Goal: Transaction & Acquisition: Purchase product/service

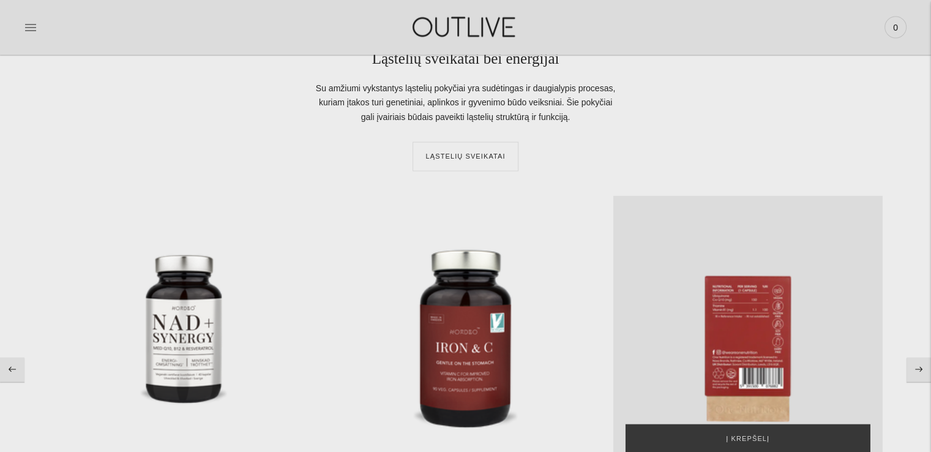
scroll to position [2326, 0]
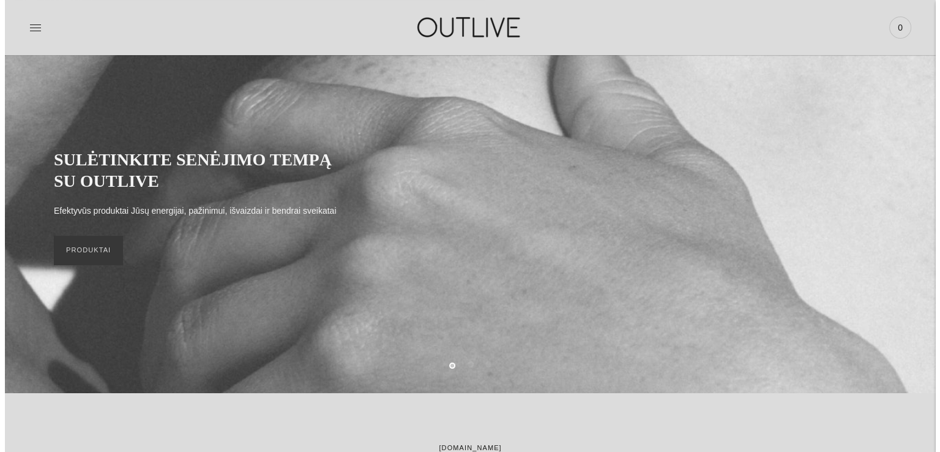
scroll to position [0, 0]
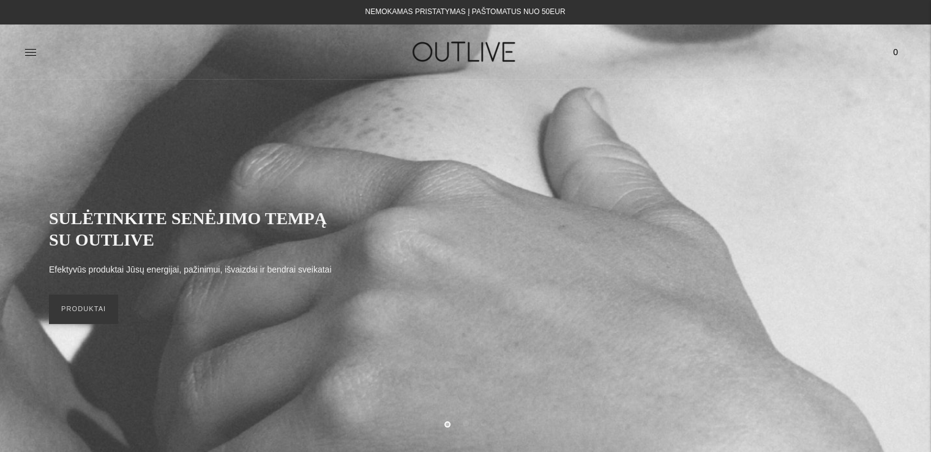
click at [108, 64] on div at bounding box center [171, 52] width 294 height 42
click at [76, 62] on div at bounding box center [171, 52] width 294 height 42
click at [45, 67] on div at bounding box center [171, 52] width 294 height 42
click at [35, 74] on div "PAGRINDINIS PAPILDAI Visi papildai Antioksidantai Dirbantiems ofise Ekologiška …" at bounding box center [465, 51] width 931 height 55
click at [29, 42] on link at bounding box center [30, 52] width 12 height 27
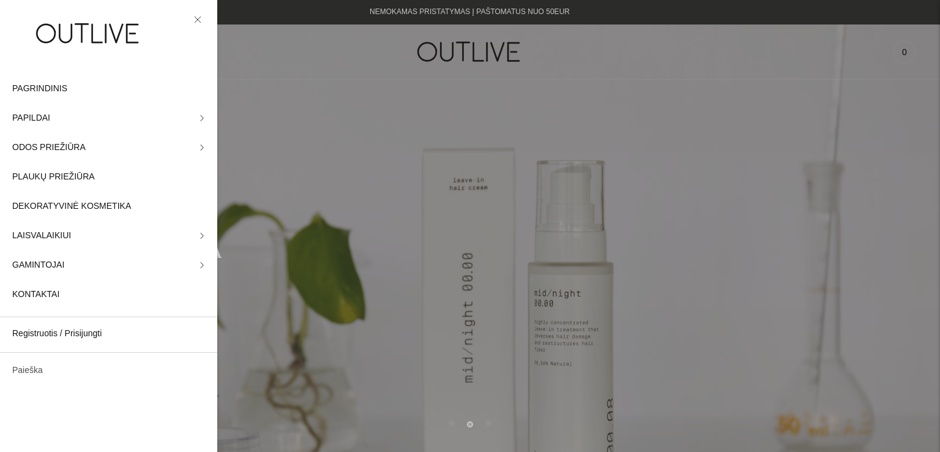
click at [20, 373] on link "Paieška" at bounding box center [108, 370] width 217 height 29
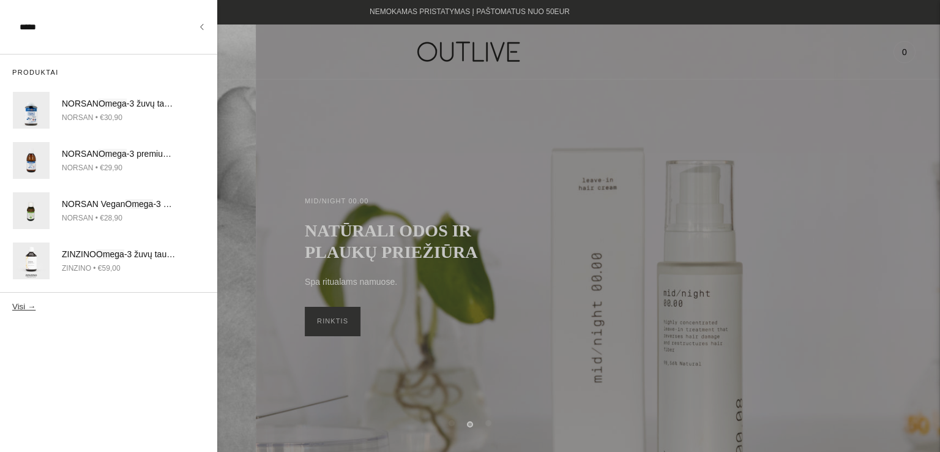
type input "*****"
click at [12, 302] on button "Visi →" at bounding box center [23, 306] width 23 height 9
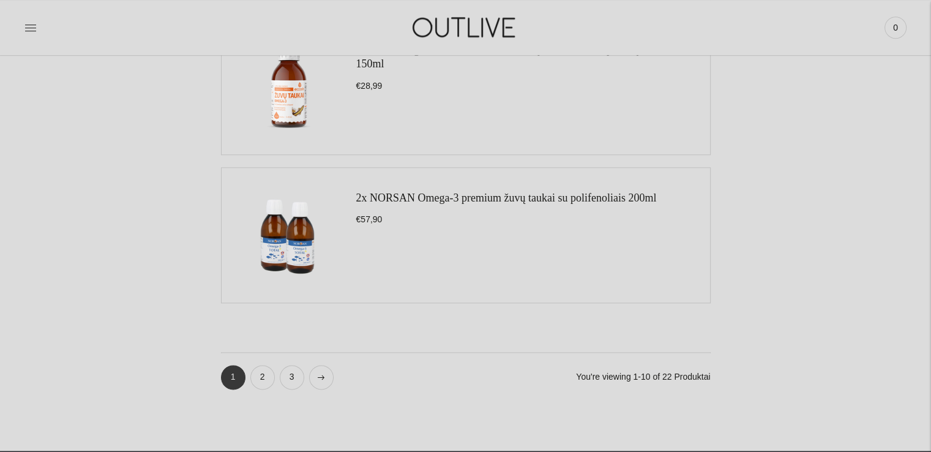
scroll to position [1469, 0]
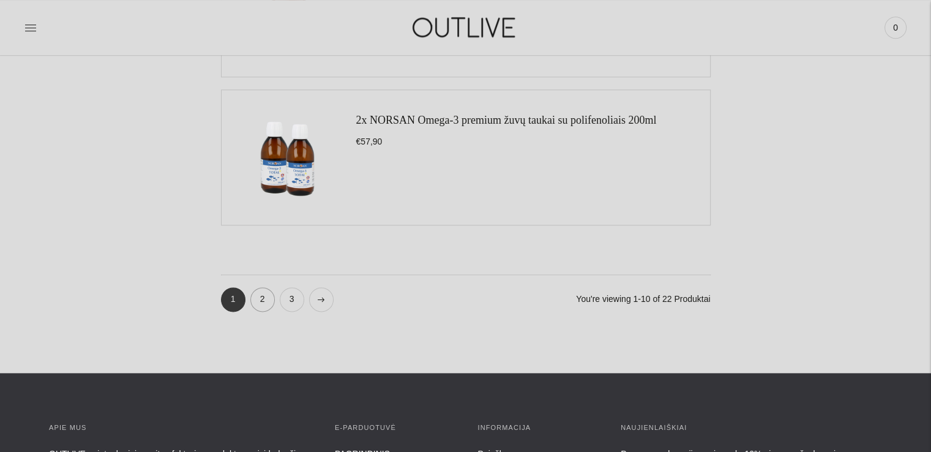
click at [257, 295] on link "2" at bounding box center [262, 299] width 24 height 24
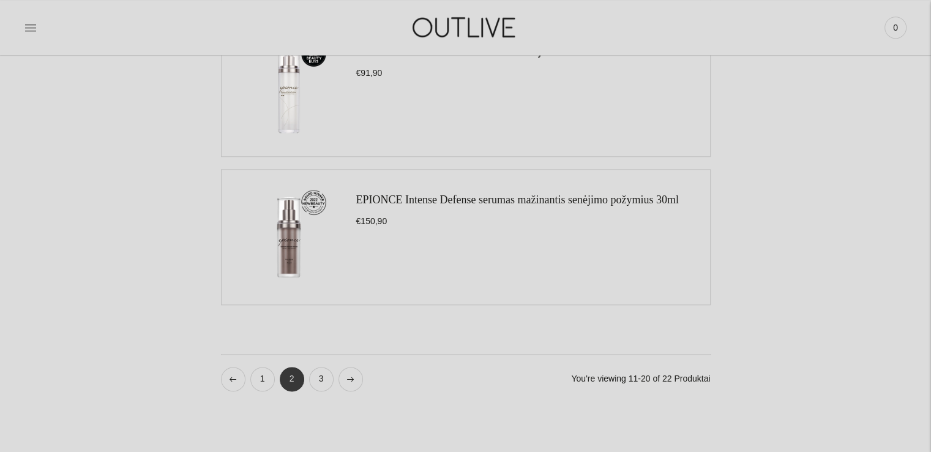
scroll to position [1408, 0]
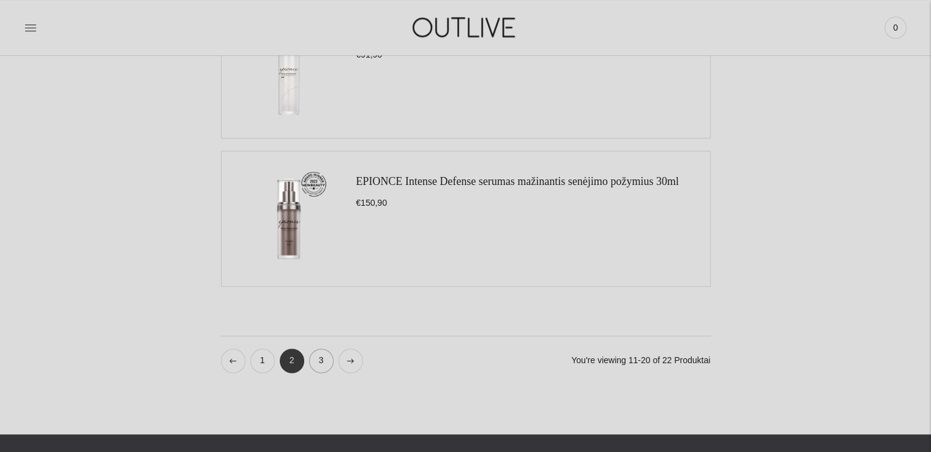
click at [316, 358] on link "3" at bounding box center [321, 360] width 24 height 24
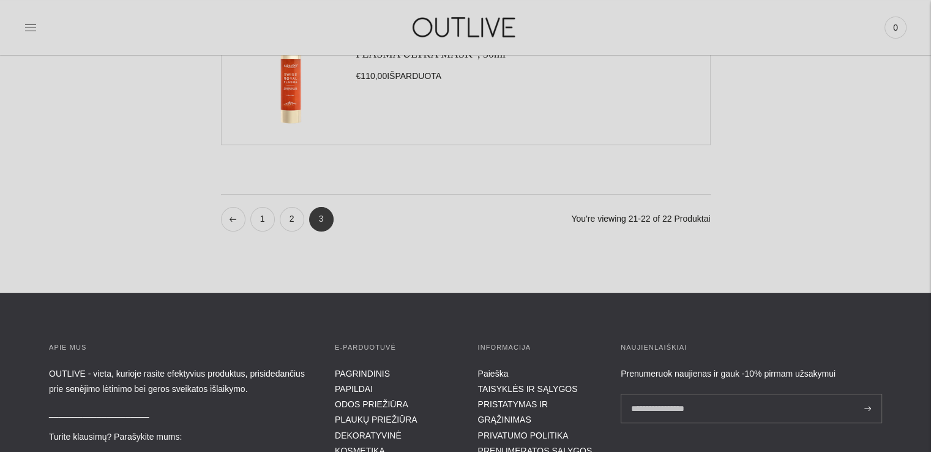
scroll to position [429, 0]
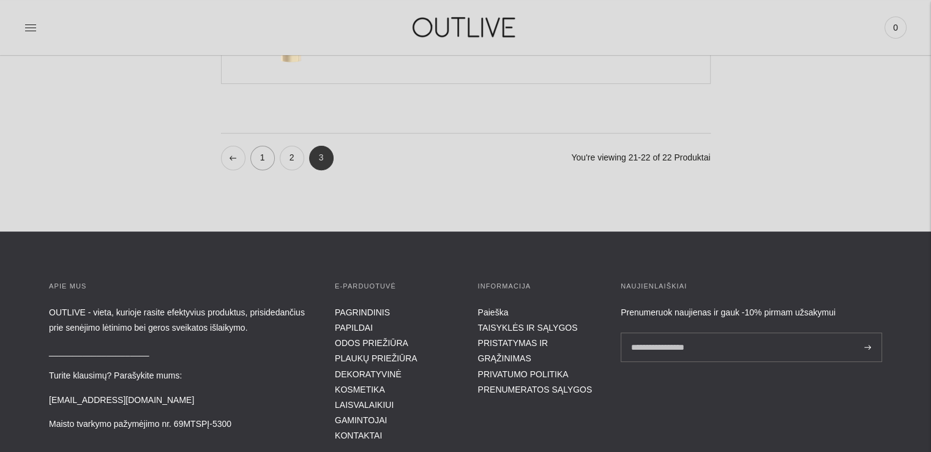
click at [266, 160] on link "1" at bounding box center [262, 158] width 24 height 24
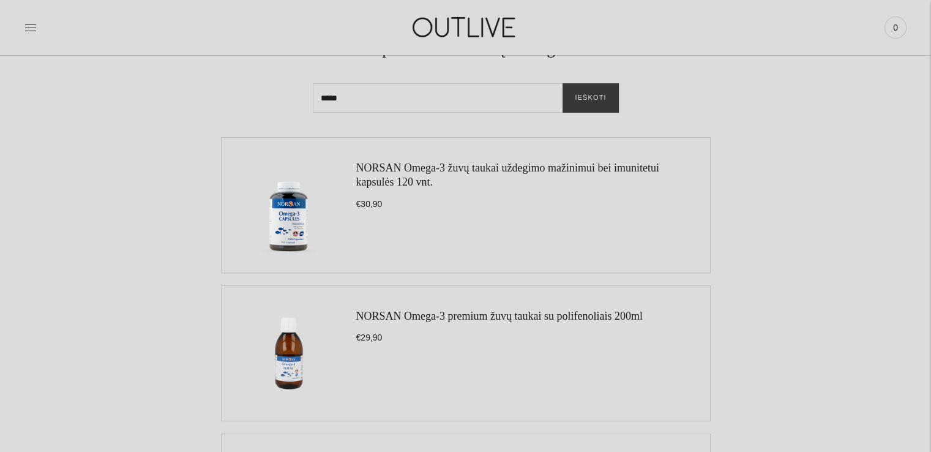
scroll to position [184, 0]
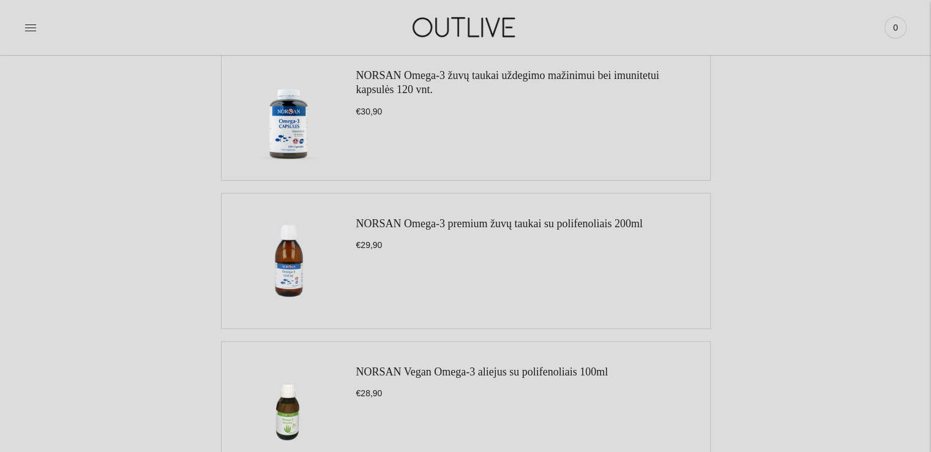
click at [286, 119] on img at bounding box center [289, 113] width 110 height 110
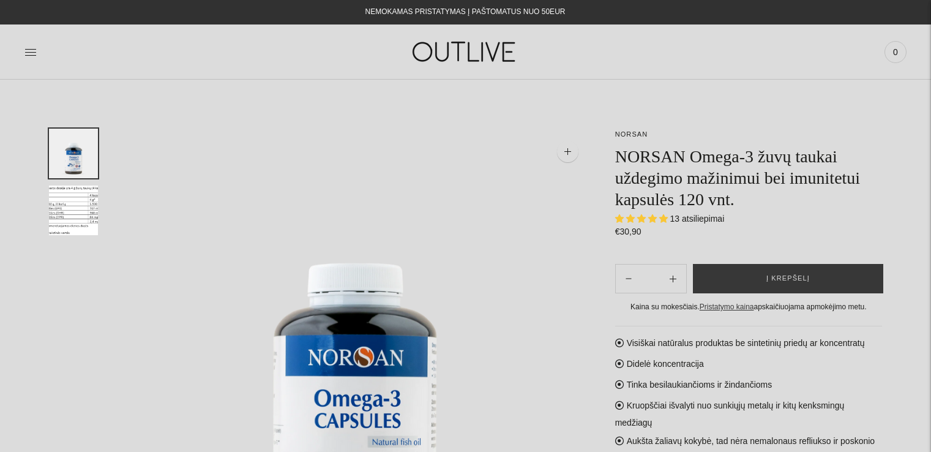
select select "**********"
click at [627, 52] on div "Paieška Išvalyti Prisijungti 0" at bounding box center [760, 52] width 294 height 42
